Goal: Task Accomplishment & Management: Manage account settings

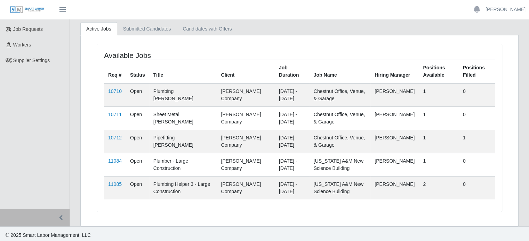
scroll to position [68, 0]
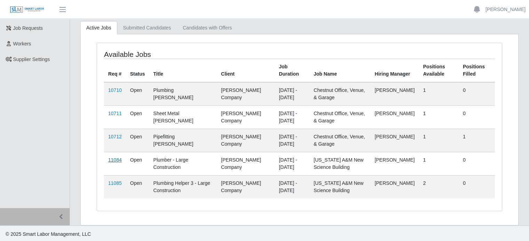
click at [115, 160] on link "11084" at bounding box center [115, 160] width 14 height 6
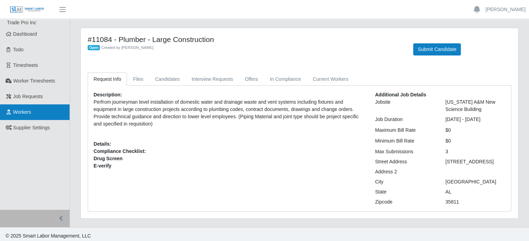
click at [21, 112] on span "Workers" at bounding box center [22, 112] width 18 height 6
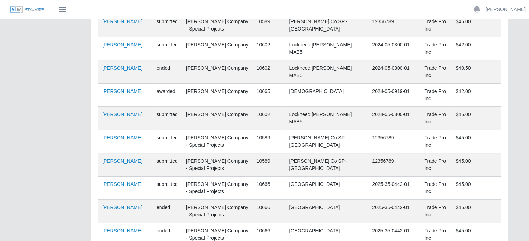
scroll to position [313, 0]
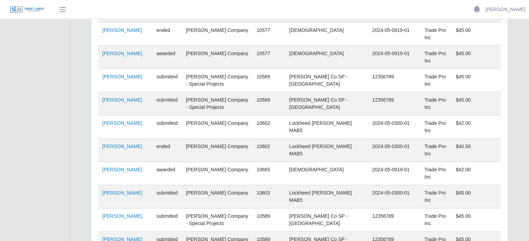
scroll to position [69, 0]
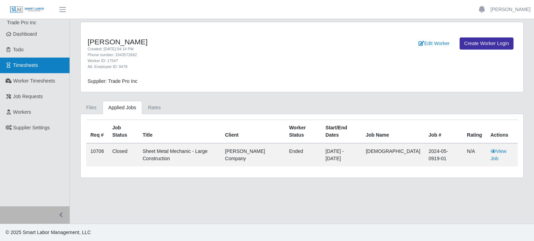
click at [25, 64] on span "Timesheets" at bounding box center [25, 66] width 25 height 6
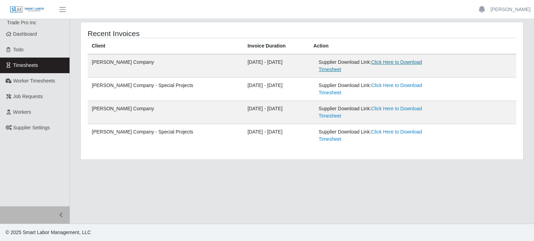
click at [404, 62] on link "Click Here to Download Timesheet" at bounding box center [370, 65] width 103 height 13
click at [389, 83] on link "Click Here to Download Timesheet" at bounding box center [370, 89] width 103 height 13
